Goal: Transaction & Acquisition: Purchase product/service

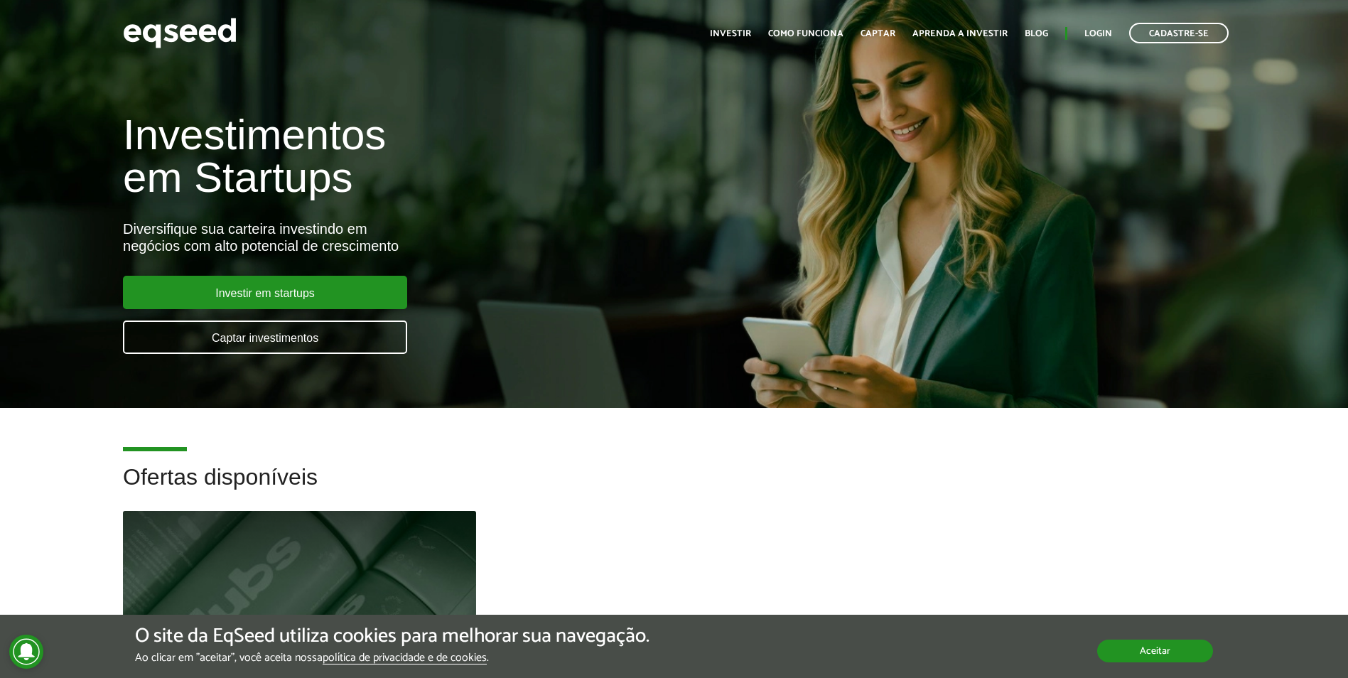
click at [1157, 651] on button "Aceitar" at bounding box center [1155, 650] width 116 height 23
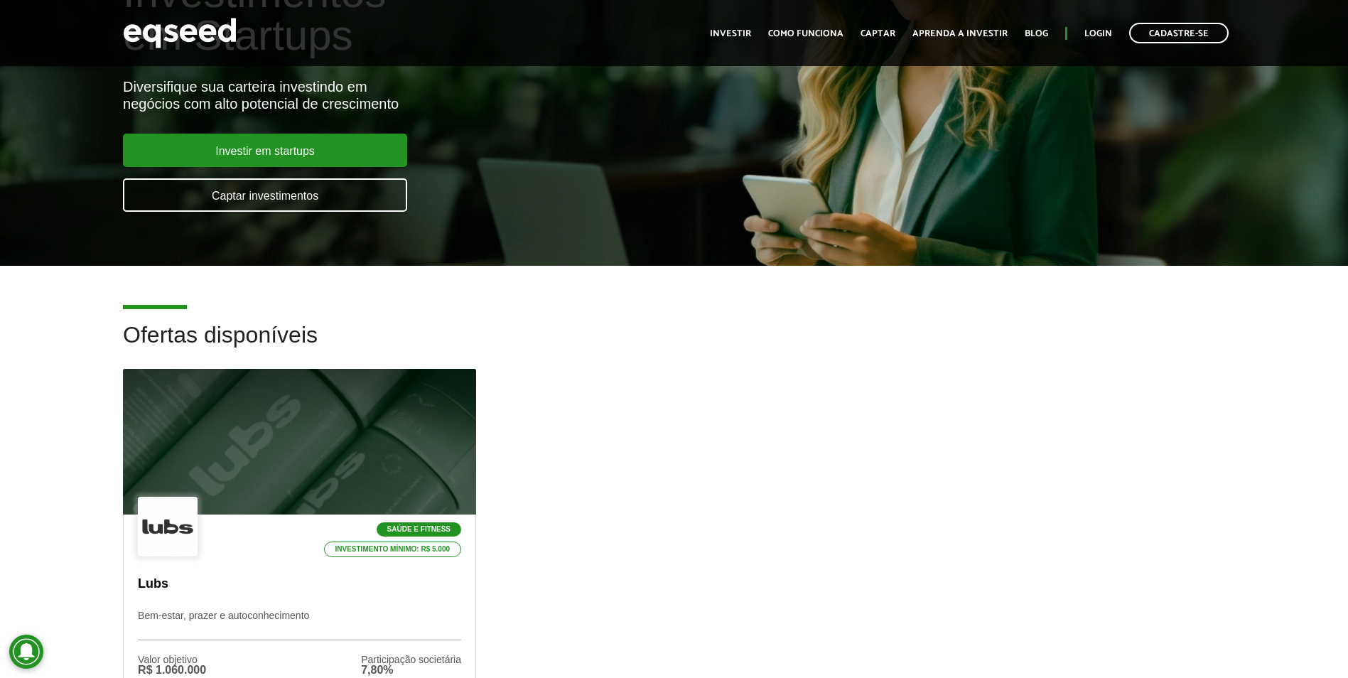
scroll to position [284, 0]
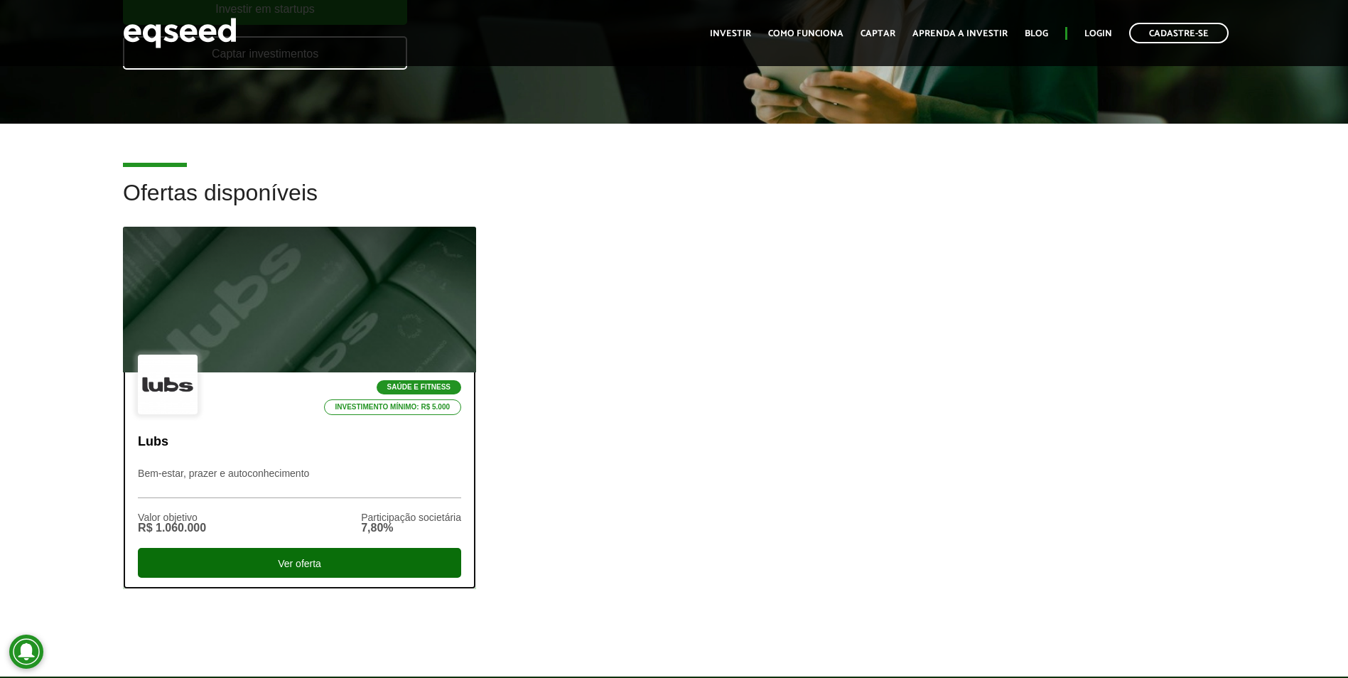
click at [372, 563] on div "Ver oferta" at bounding box center [299, 563] width 323 height 30
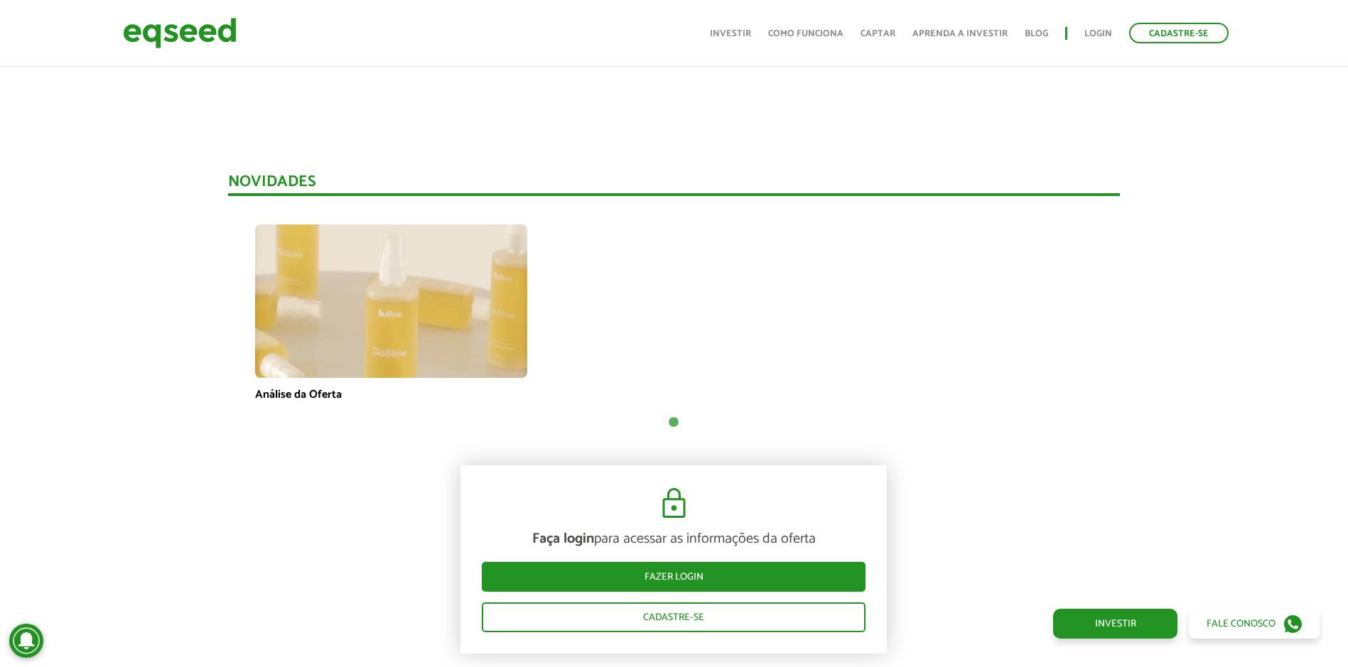
scroll to position [1137, 0]
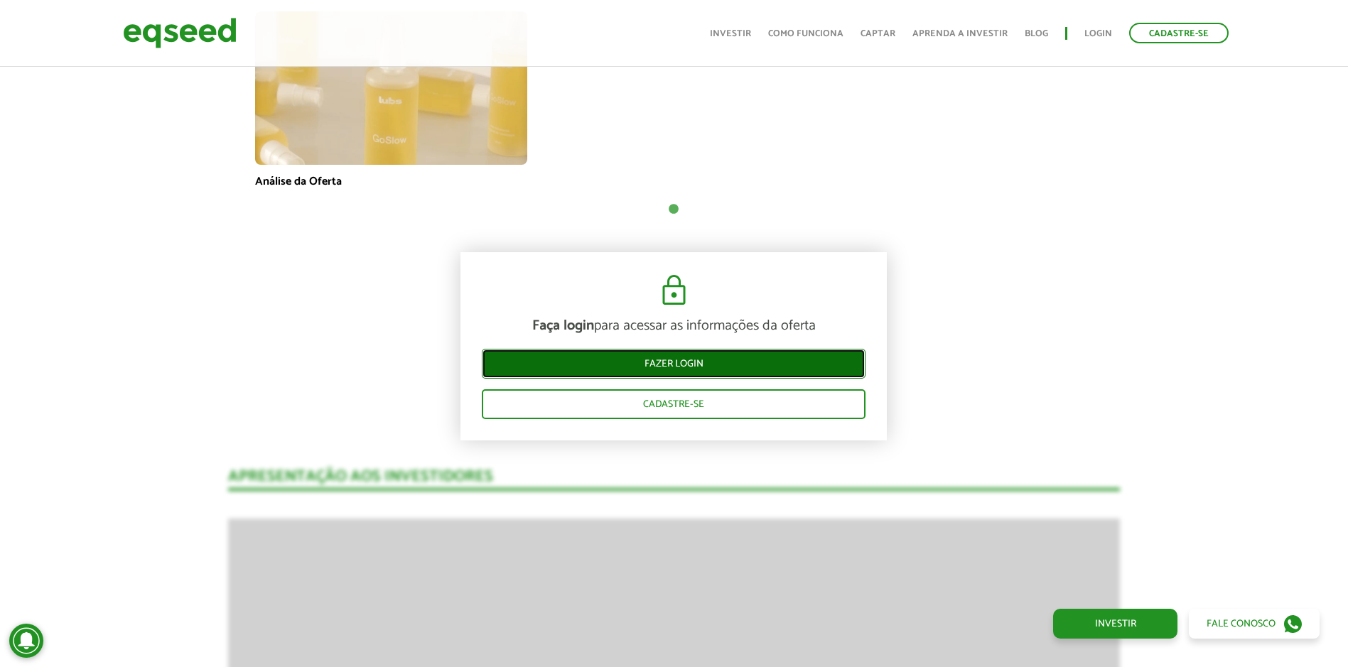
click at [674, 364] on link "Fazer login" at bounding box center [674, 364] width 384 height 30
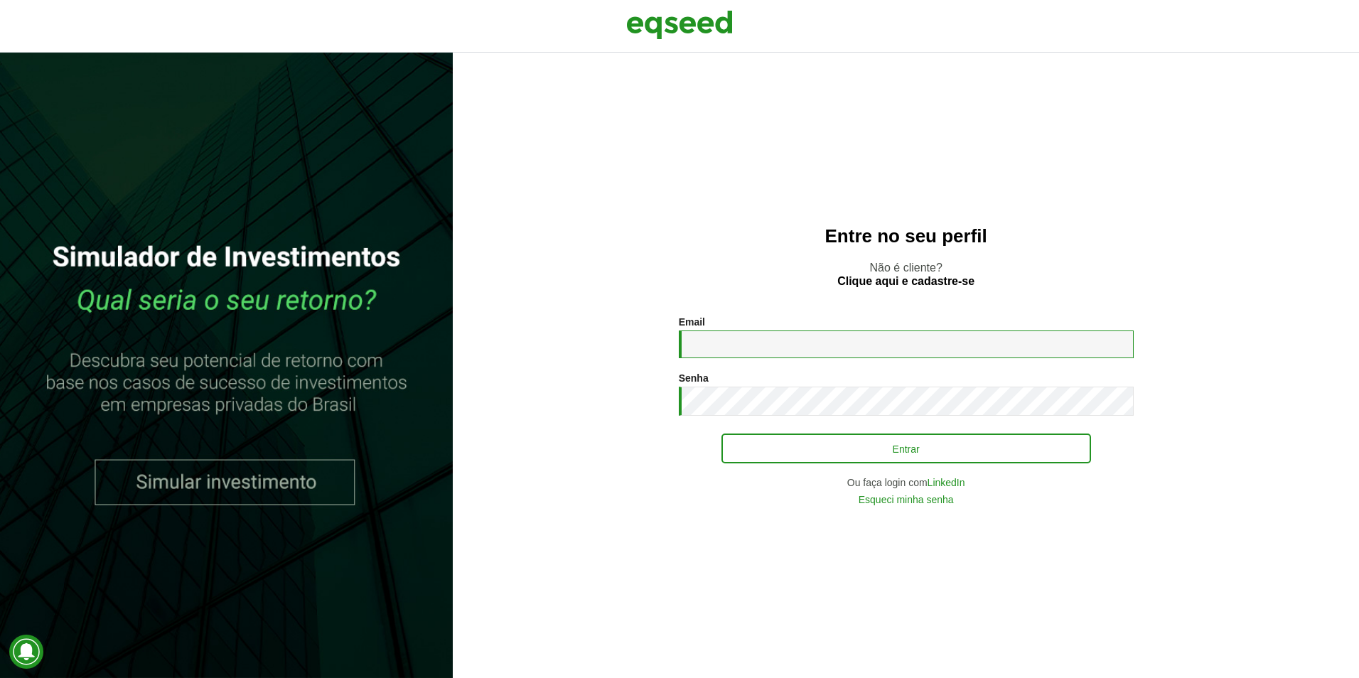
type input "**********"
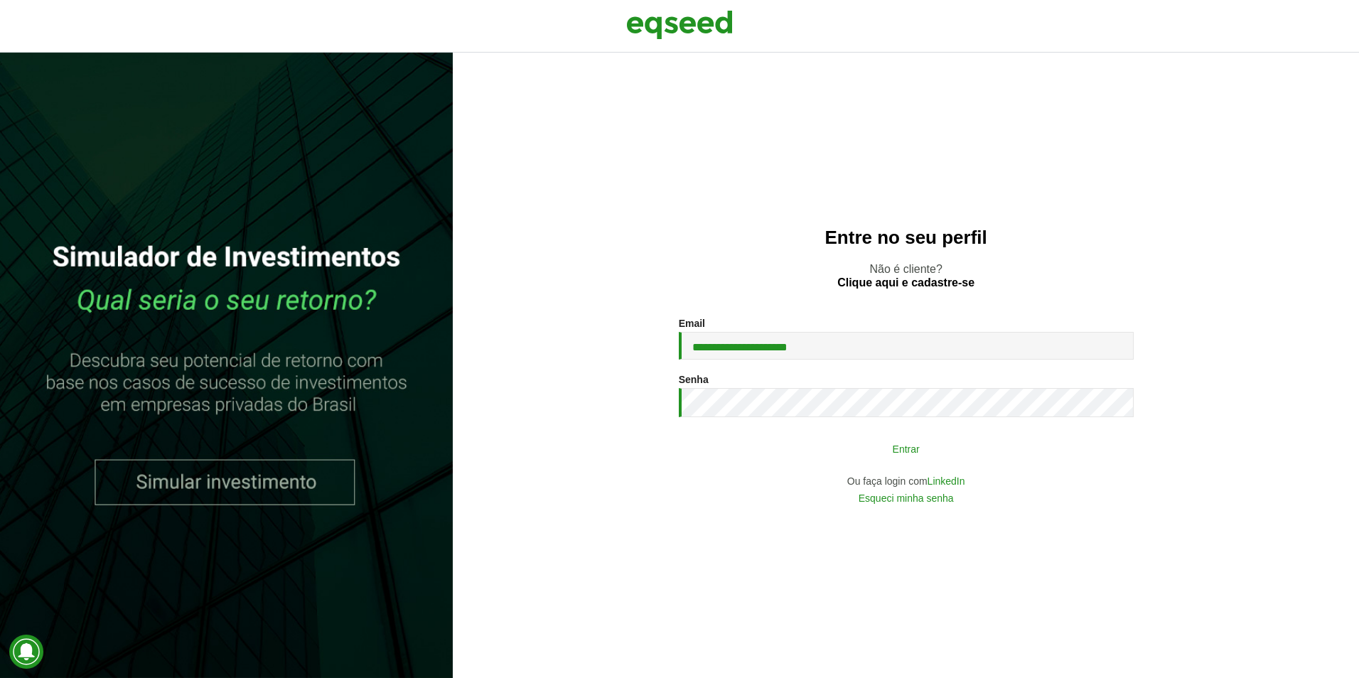
click at [767, 451] on button "Entrar" at bounding box center [905, 448] width 369 height 27
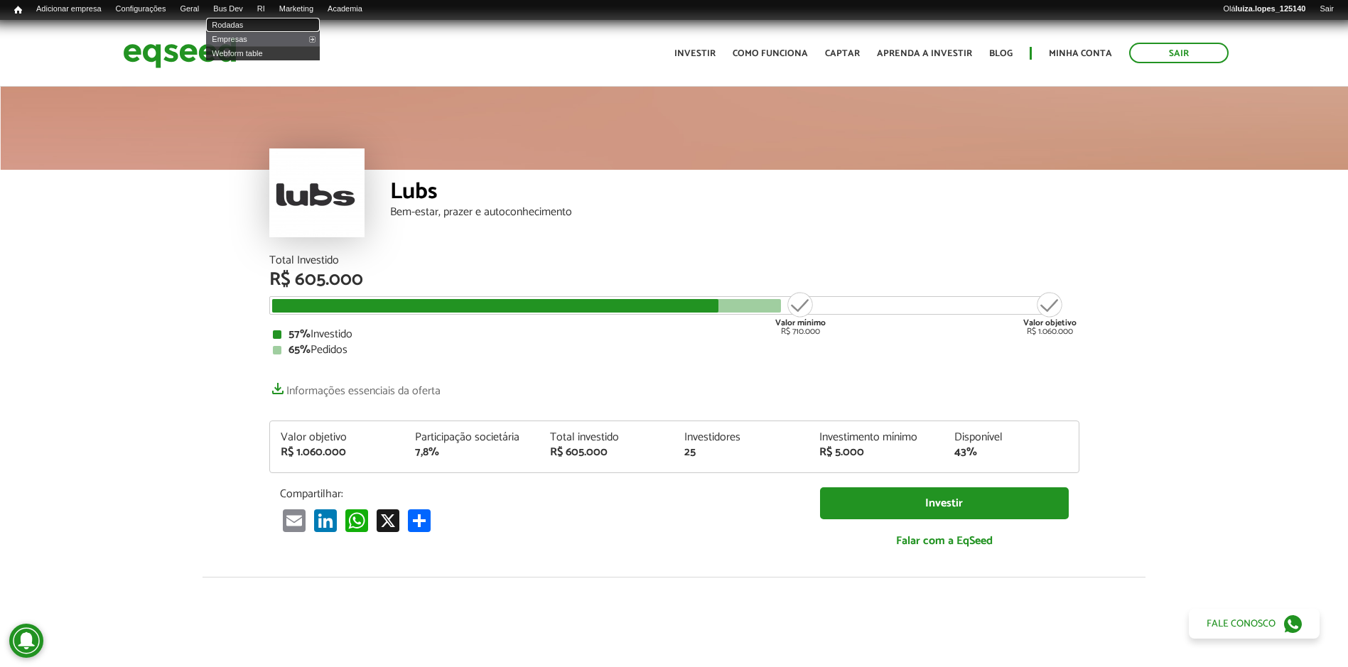
click at [248, 21] on link "Rodadas" at bounding box center [263, 25] width 114 height 14
